Goal: Task Accomplishment & Management: Manage account settings

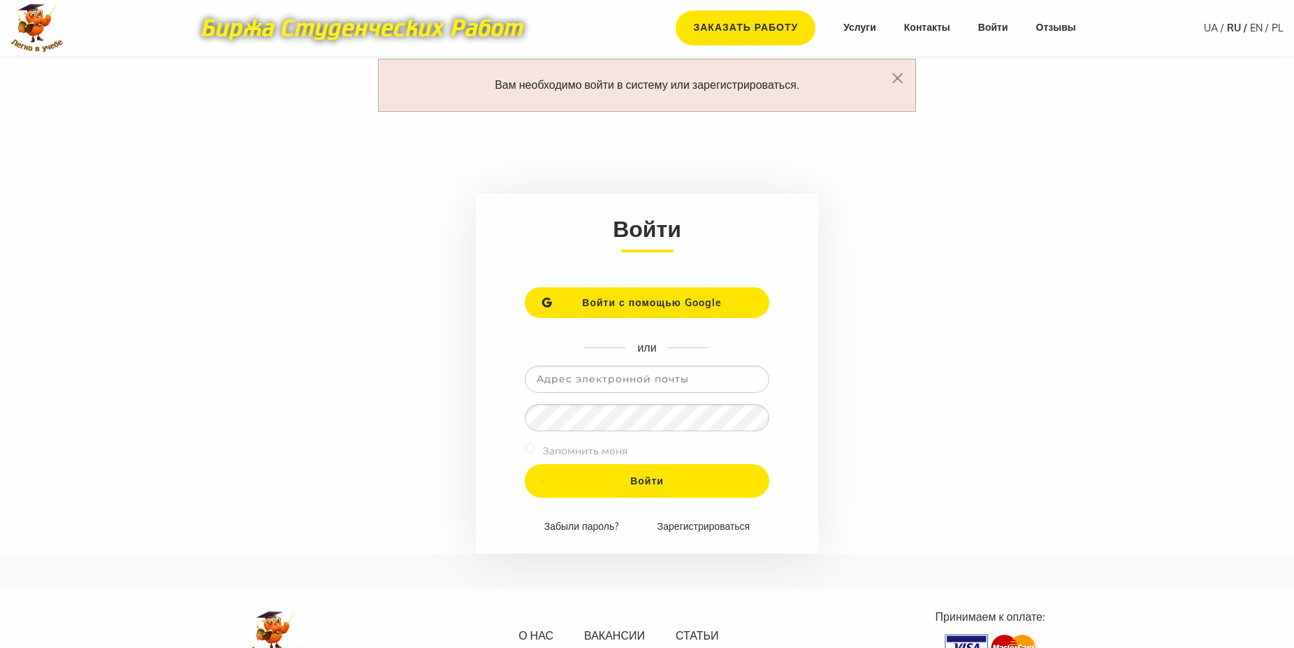
click at [560, 378] on input "email" at bounding box center [647, 378] width 245 height 27
paste input "[EMAIL_ADDRESS][DOMAIN_NAME]"
type input "[EMAIL_ADDRESS][DOMAIN_NAME]"
click at [635, 484] on input "Войти" at bounding box center [647, 481] width 245 height 34
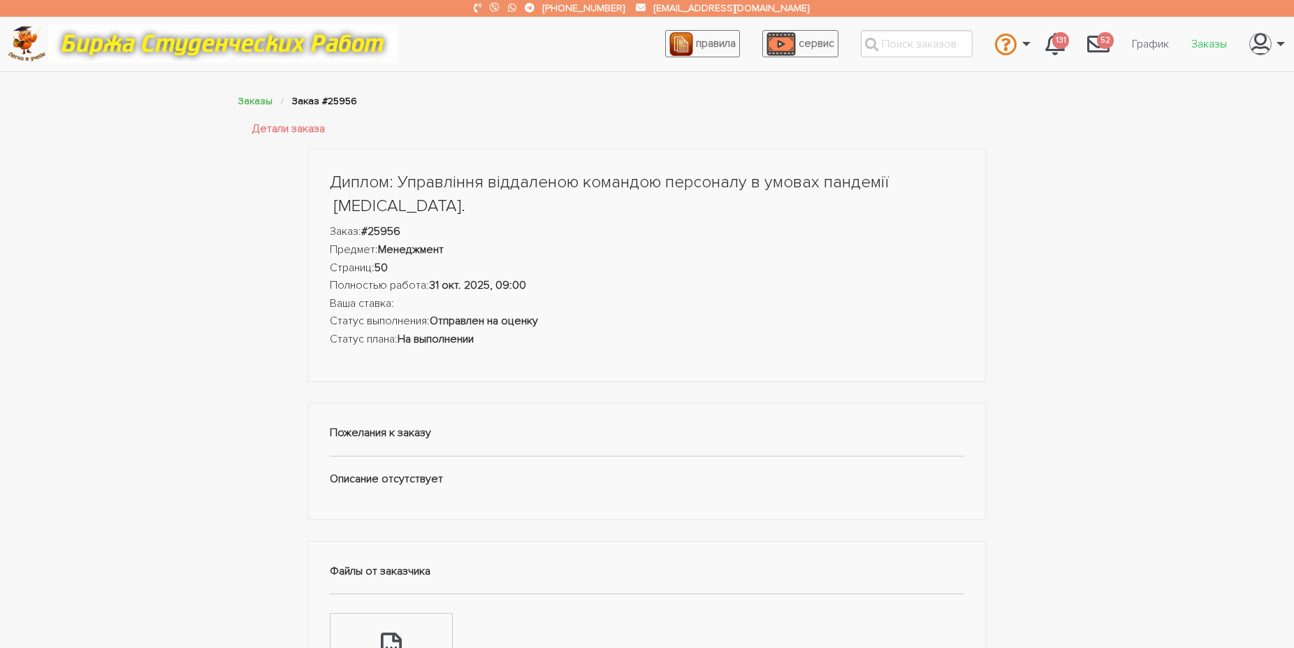
click at [1209, 42] on link "Заказы" at bounding box center [1209, 44] width 58 height 27
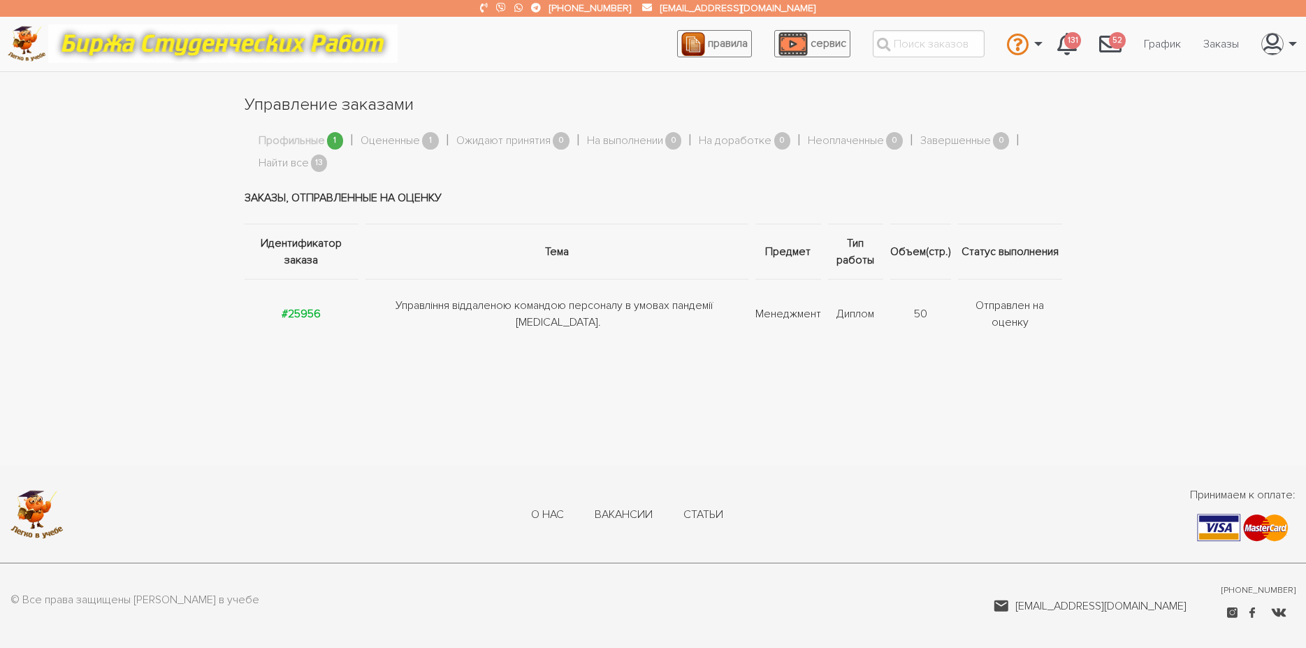
click at [302, 140] on link "Профильные" at bounding box center [292, 141] width 66 height 18
click at [379, 143] on link "Оцененные" at bounding box center [390, 141] width 59 height 18
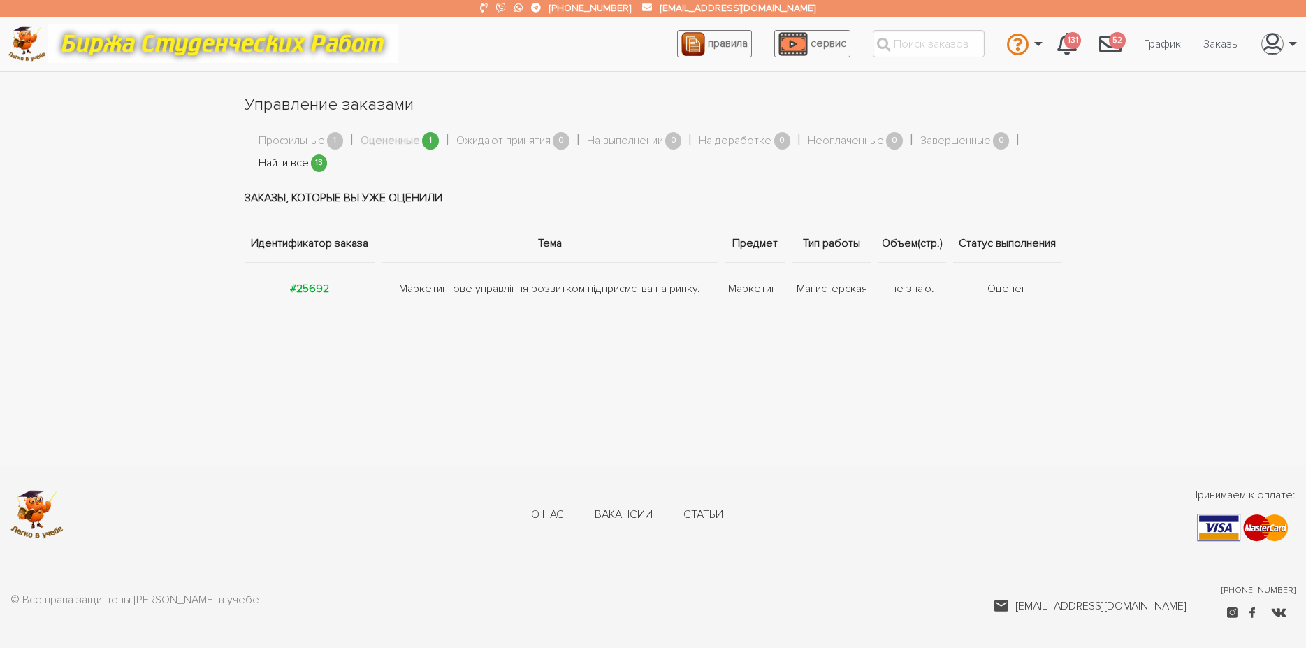
click at [291, 161] on link "Найти все" at bounding box center [284, 163] width 50 height 18
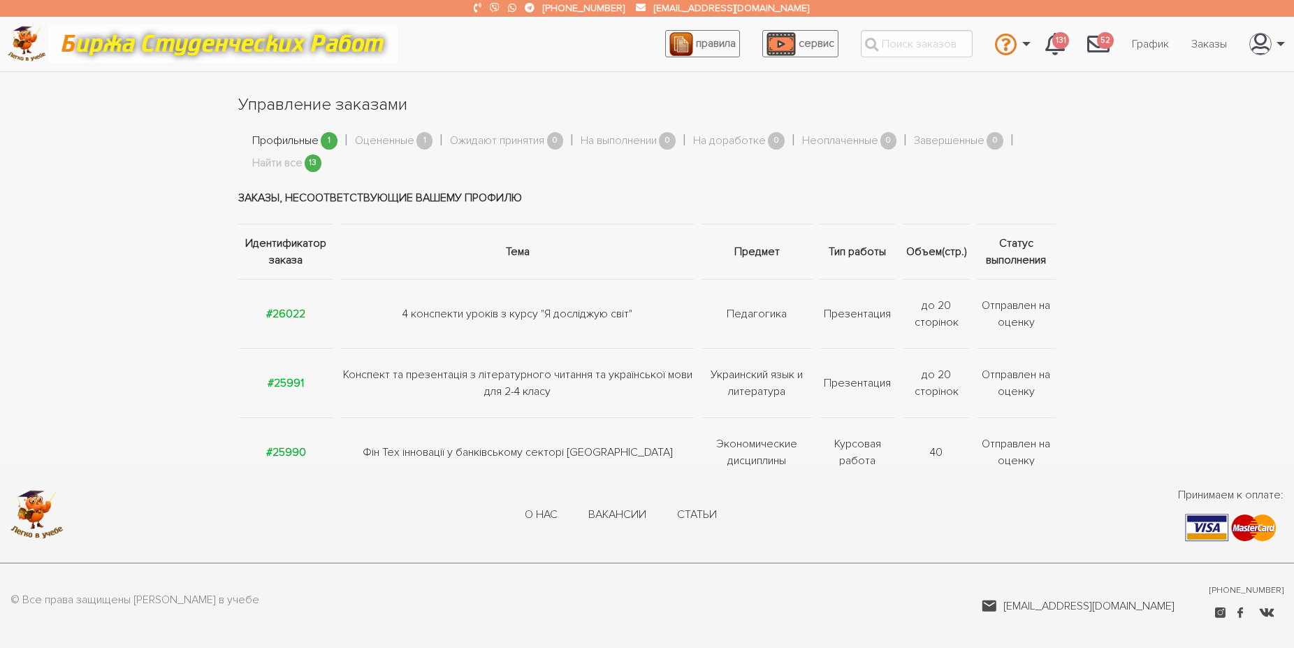
click at [293, 138] on link "Профильные" at bounding box center [285, 141] width 66 height 18
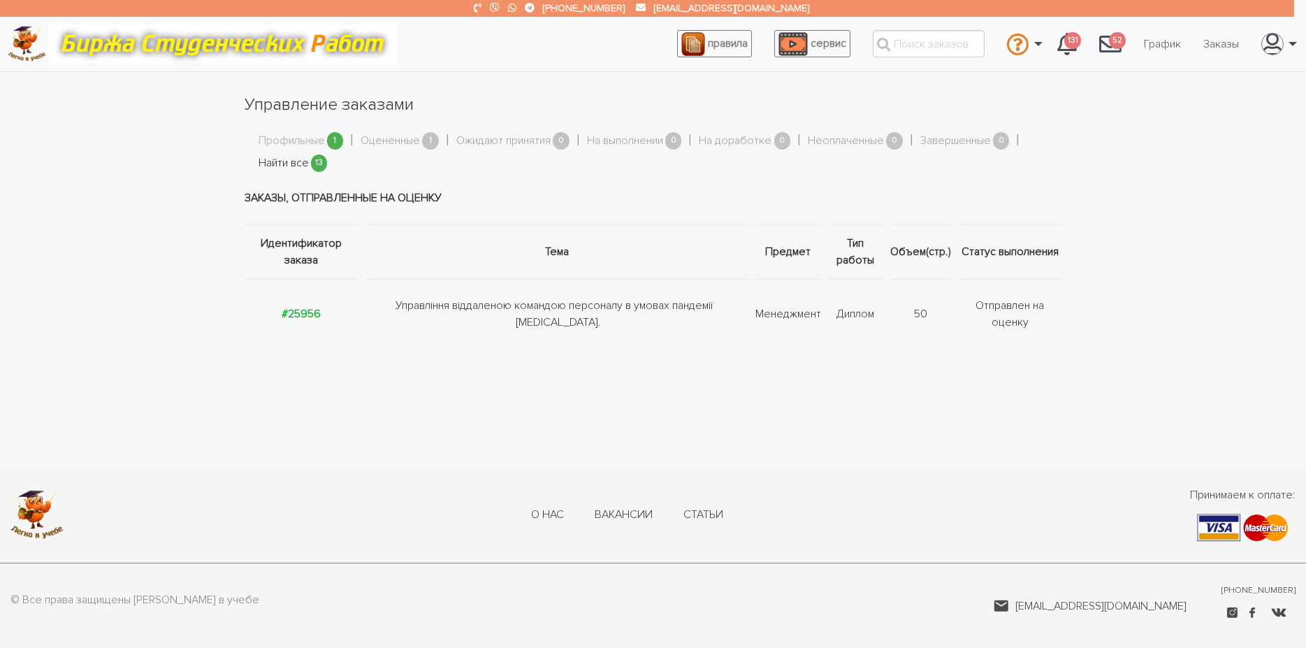
click at [287, 161] on link "Найти все" at bounding box center [284, 163] width 50 height 18
